Goal: Communication & Community: Participate in discussion

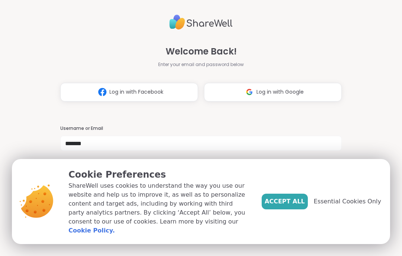
click at [365, 206] on span "Essential Cookies Only" at bounding box center [347, 201] width 67 height 9
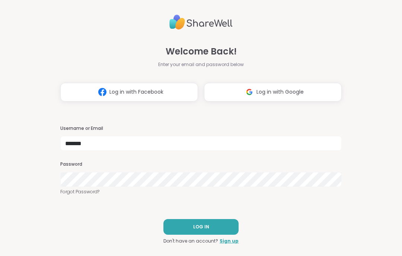
click at [221, 224] on button "LOG IN" at bounding box center [201, 227] width 75 height 16
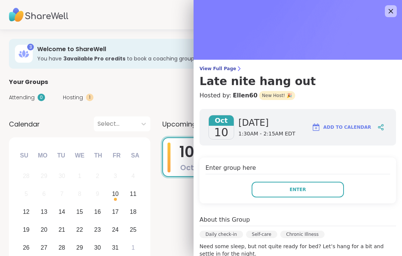
click at [318, 185] on button "Enter" at bounding box center [298, 189] width 92 height 16
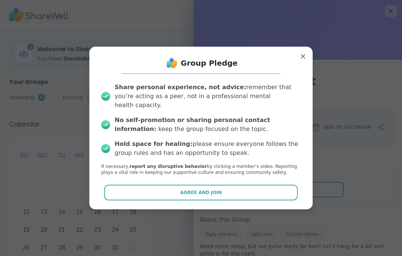
click at [225, 186] on button "Agree and Join" at bounding box center [201, 192] width 194 height 16
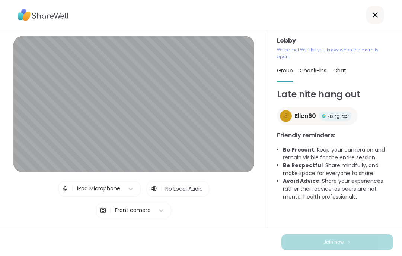
scroll to position [31, 0]
click at [150, 228] on span "Test speaker and microphone" at bounding box center [133, 231] width 77 height 7
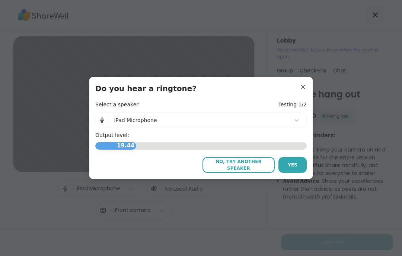
click at [297, 161] on span "Yes" at bounding box center [293, 164] width 10 height 7
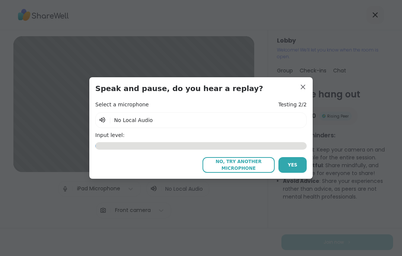
click at [148, 123] on span "No Local Audio" at bounding box center [133, 120] width 39 height 6
click at [244, 164] on span "No, try another microphone" at bounding box center [238, 164] width 65 height 13
click at [241, 167] on span "No, try another microphone" at bounding box center [238, 164] width 65 height 13
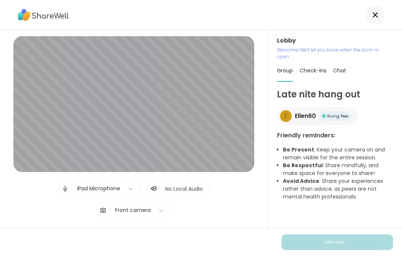
click at [323, 60] on div "Check-ins" at bounding box center [313, 70] width 27 height 21
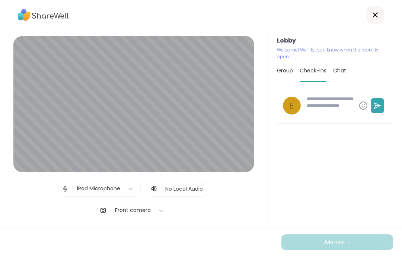
click at [343, 67] on span "Chat" at bounding box center [339, 70] width 13 height 7
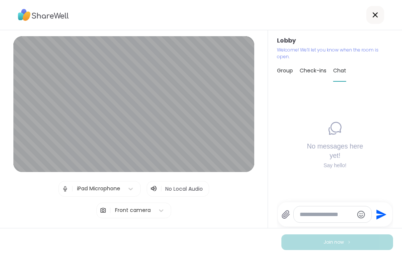
click at [157, 228] on span "Test speaker and microphone" at bounding box center [133, 231] width 77 height 7
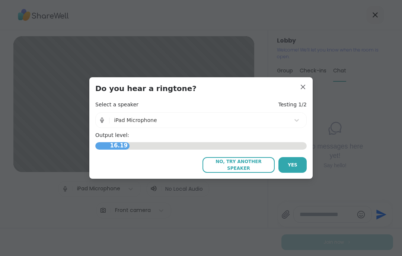
click at [297, 161] on button "Yes" at bounding box center [293, 165] width 28 height 16
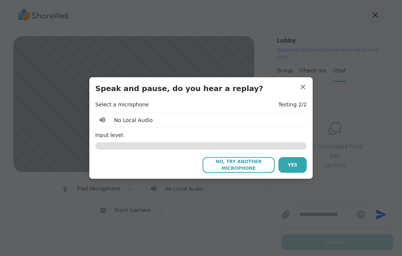
click at [248, 161] on span "No, try another microphone" at bounding box center [238, 164] width 65 height 13
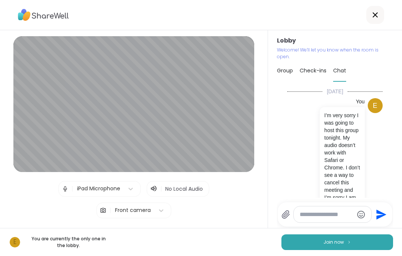
scroll to position [3, 0]
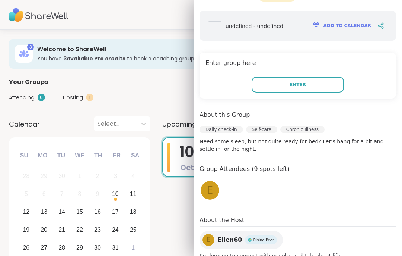
scroll to position [96, 0]
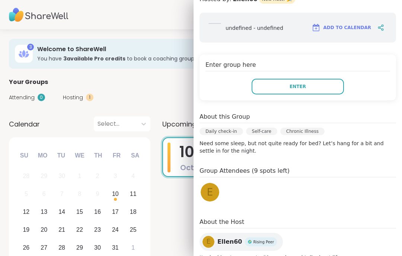
click at [312, 85] on button "Enter" at bounding box center [298, 87] width 92 height 16
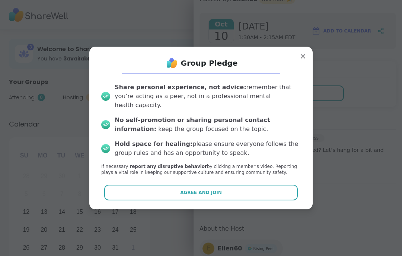
click at [236, 186] on button "Agree and Join" at bounding box center [201, 192] width 194 height 16
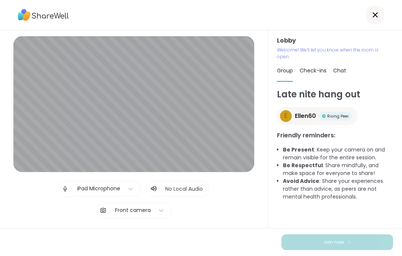
scroll to position [31, 0]
click at [148, 228] on span "Test speaker and microphone" at bounding box center [133, 231] width 77 height 7
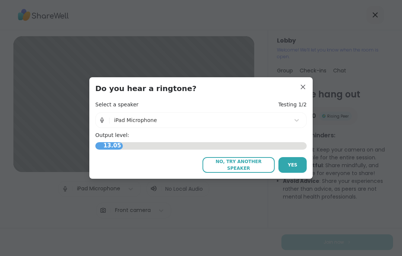
click at [295, 164] on span "Yes" at bounding box center [293, 164] width 10 height 7
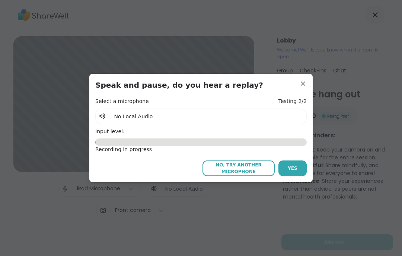
click at [246, 168] on span "No, try another microphone" at bounding box center [238, 167] width 65 height 13
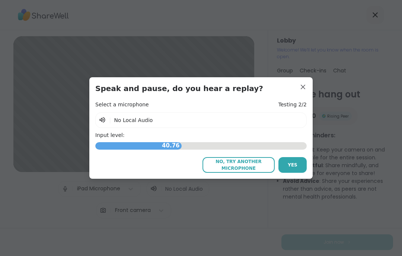
click at [237, 157] on button "No, try another microphone" at bounding box center [239, 165] width 72 height 16
click at [242, 166] on span "No, try another microphone" at bounding box center [238, 164] width 65 height 13
click at [248, 160] on span "No, try another microphone" at bounding box center [238, 164] width 65 height 13
click at [297, 168] on button "Yes" at bounding box center [293, 165] width 28 height 16
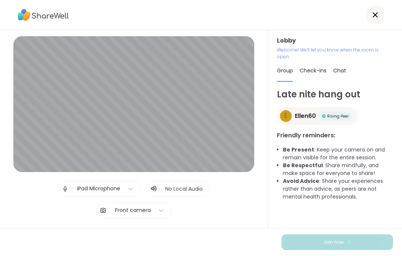
click at [154, 228] on span "Test speaker and microphone" at bounding box center [133, 231] width 77 height 7
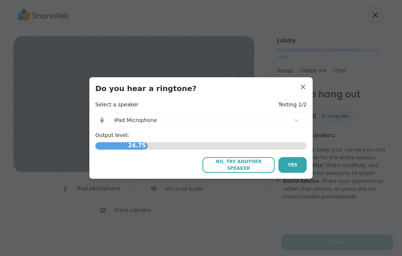
click at [297, 163] on span "Yes" at bounding box center [293, 164] width 10 height 7
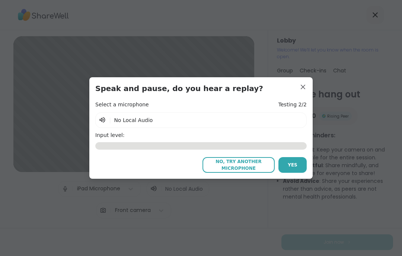
click at [254, 163] on span "No, try another microphone" at bounding box center [238, 164] width 65 height 13
click at [247, 164] on span "No, try another microphone" at bounding box center [238, 164] width 65 height 13
click at [145, 121] on span "No Local Audio" at bounding box center [133, 120] width 39 height 6
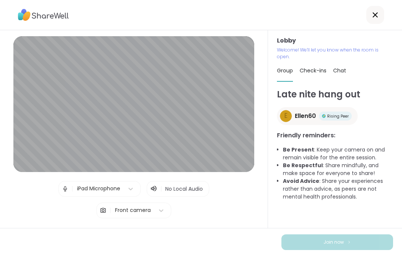
click at [310, 60] on div "Check-ins" at bounding box center [313, 70] width 27 height 21
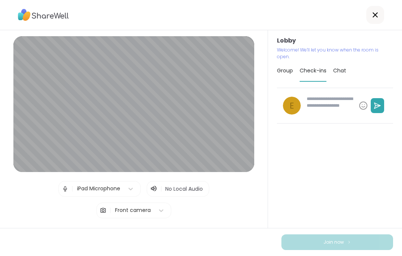
click at [343, 92] on textarea at bounding box center [330, 105] width 52 height 26
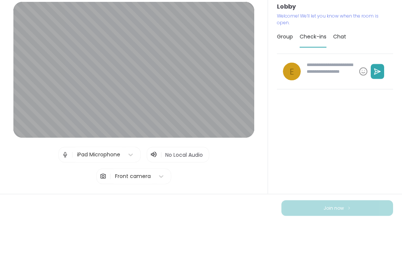
click at [337, 60] on div "Chat" at bounding box center [339, 70] width 13 height 21
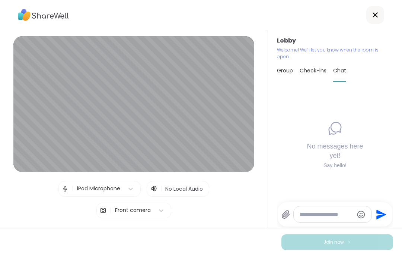
click at [333, 217] on textarea "Type your message" at bounding box center [327, 213] width 54 height 7
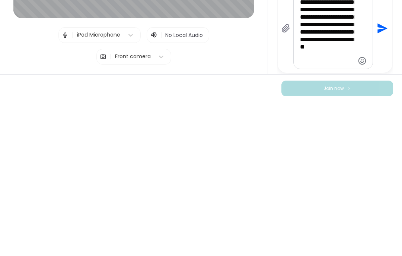
type textarea "**********"
click at [383, 177] on icon "Send" at bounding box center [383, 182] width 10 height 10
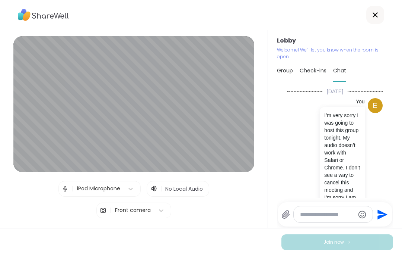
scroll to position [3, 0]
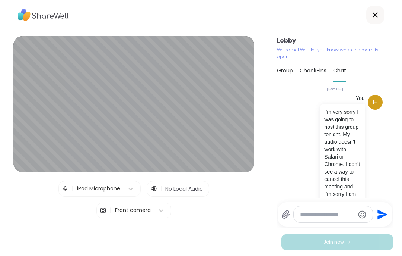
click at [384, 210] on icon "Send" at bounding box center [382, 214] width 12 height 12
click at [158, 228] on span "Test speaker and microphone" at bounding box center [133, 231] width 77 height 7
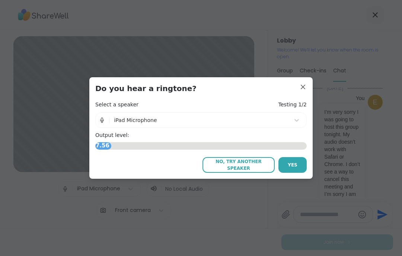
click at [297, 166] on span "Yes" at bounding box center [293, 164] width 10 height 7
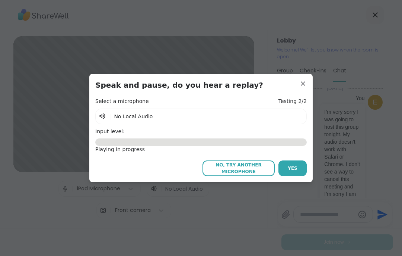
click at [297, 165] on button "Yes" at bounding box center [293, 168] width 28 height 16
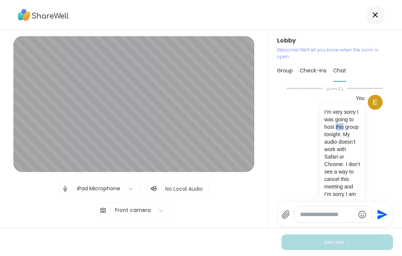
click at [382, 106] on div "E You I’m very sorry I was going to host this group tonight. My audio doesn’t w…" at bounding box center [335, 160] width 95 height 137
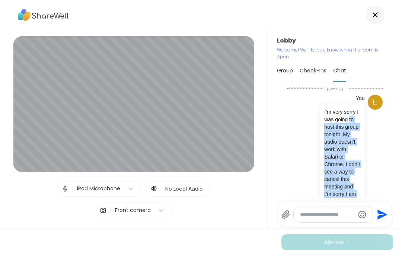
click at [400, 118] on div "Lobby Welcome! We’ll let you know when the room is open. Group Check-ins Chat T…" at bounding box center [335, 128] width 134 height 197
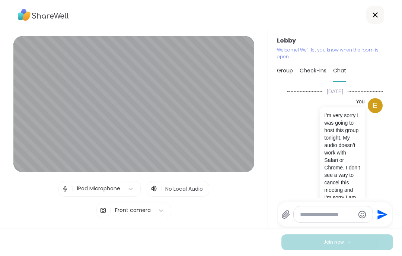
scroll to position [0, 0]
click at [376, 18] on icon at bounding box center [375, 14] width 9 height 9
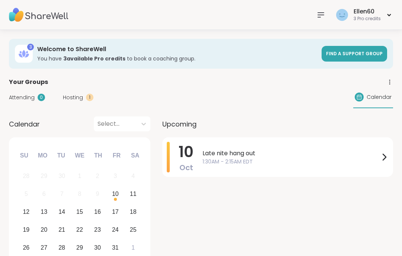
click at [392, 82] on icon at bounding box center [390, 82] width 7 height 7
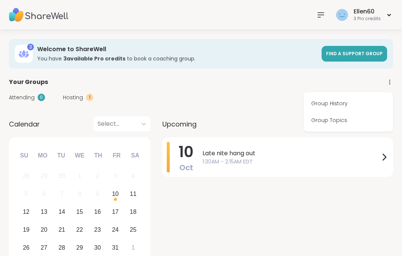
click at [262, 203] on div "[DATE] Late nite hang out 1:30AM - 2:15AM EDT" at bounding box center [277, 202] width 231 height 130
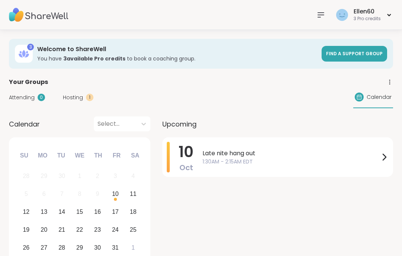
click at [36, 122] on span "Calendar" at bounding box center [24, 124] width 31 height 10
click at [40, 83] on span "Your Groups" at bounding box center [28, 81] width 39 height 9
click at [184, 121] on span "Upcoming" at bounding box center [179, 124] width 34 height 10
click at [59, 18] on img at bounding box center [39, 15] width 60 height 26
click at [377, 155] on span "Late nite hang out" at bounding box center [291, 153] width 177 height 9
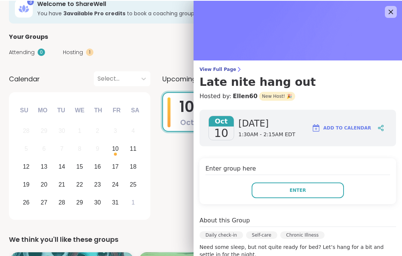
scroll to position [45, 0]
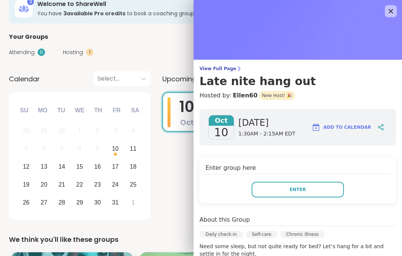
click at [391, 15] on icon at bounding box center [391, 11] width 9 height 9
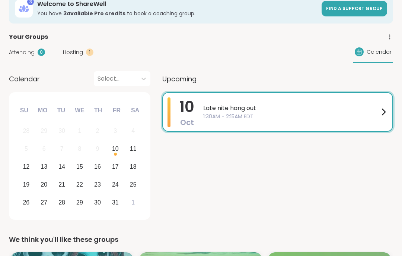
scroll to position [0, 0]
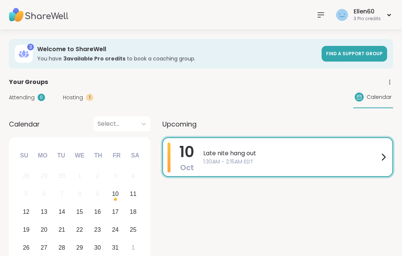
click at [392, 80] on icon at bounding box center [390, 82] width 7 height 7
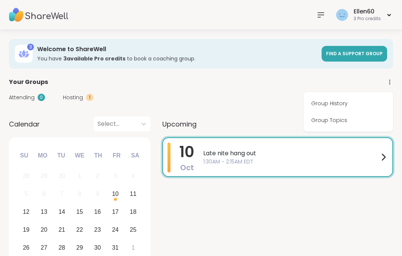
click at [305, 209] on div "[DATE] Late nite hang out 1:30AM - 2:15AM EDT" at bounding box center [277, 202] width 231 height 130
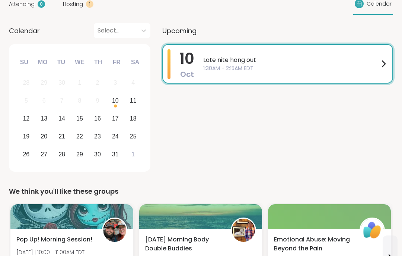
scroll to position [68, 0]
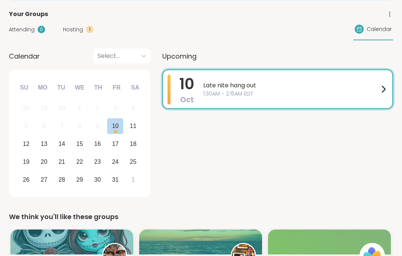
click at [117, 123] on div "10" at bounding box center [115, 126] width 7 height 10
click at [376, 94] on span "1:30AM - 2:15AM EDT" at bounding box center [291, 94] width 176 height 8
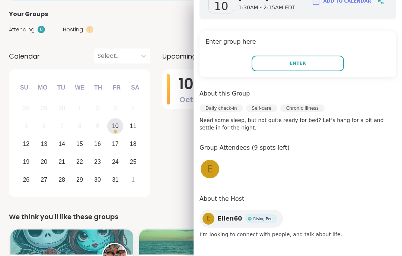
scroll to position [126, 0]
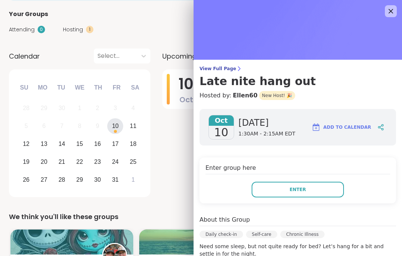
click at [366, 253] on div "About this Group Daily check-in Self-care Chronic Illness Need some sleep, but …" at bounding box center [298, 236] width 197 height 42
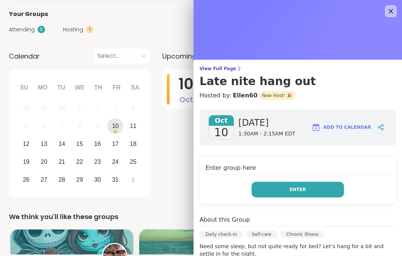
click at [308, 189] on button "Enter" at bounding box center [298, 189] width 92 height 16
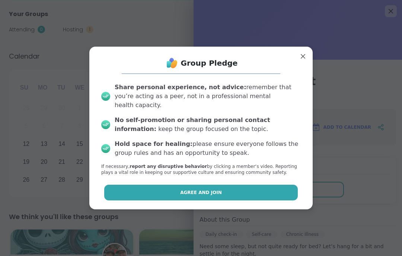
click at [209, 189] on span "Agree and Join" at bounding box center [201, 192] width 42 height 7
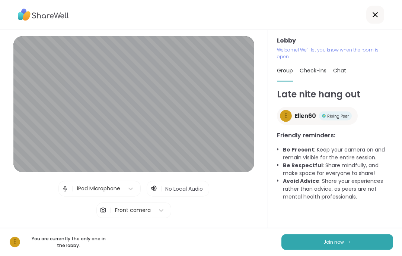
scroll to position [31, 0]
click at [133, 228] on span "Test speaker and microphone" at bounding box center [133, 231] width 77 height 7
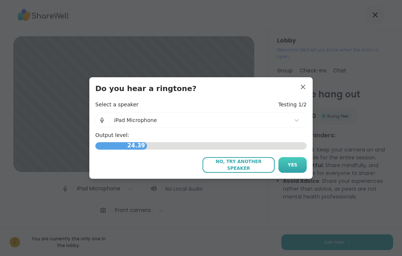
click at [297, 166] on span "Yes" at bounding box center [293, 164] width 10 height 7
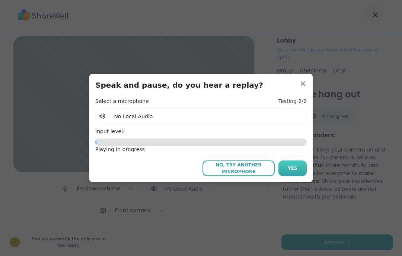
click at [300, 169] on button "Yes" at bounding box center [293, 168] width 28 height 16
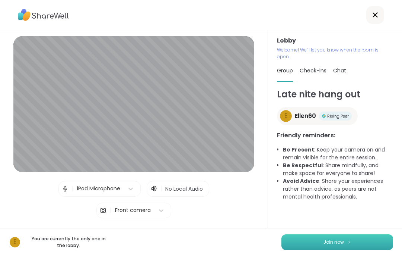
click at [344, 240] on button "Join now" at bounding box center [338, 242] width 112 height 16
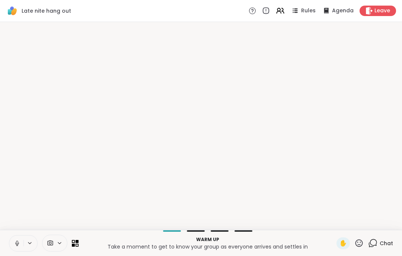
scroll to position [0, 0]
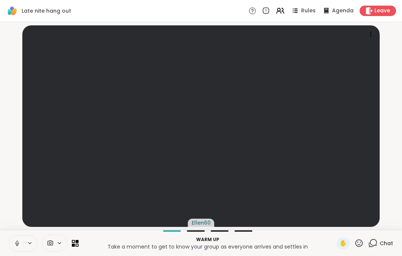
click at [336, 13] on span "Agenda" at bounding box center [343, 10] width 22 height 7
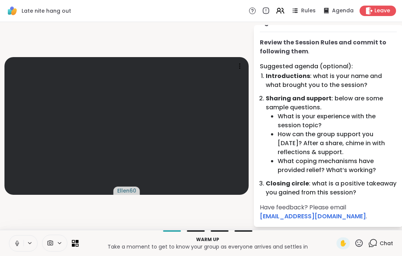
scroll to position [13, 0]
click at [243, 67] on icon at bounding box center [239, 65] width 7 height 7
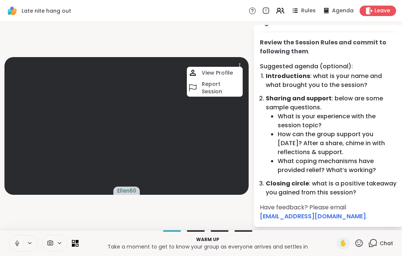
click at [238, 118] on video at bounding box center [126, 125] width 244 height 137
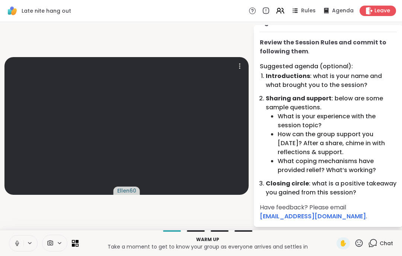
click at [27, 240] on icon at bounding box center [30, 243] width 6 height 6
click at [28, 245] on icon at bounding box center [30, 243] width 6 height 6
click at [341, 10] on span "Agenda" at bounding box center [343, 10] width 22 height 7
